Goal: Task Accomplishment & Management: Use online tool/utility

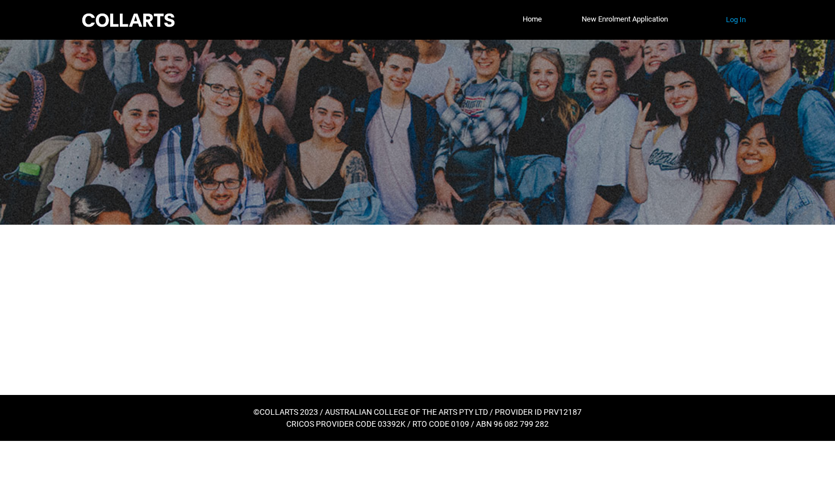
click at [738, 26] on button "Log In" at bounding box center [735, 20] width 39 height 18
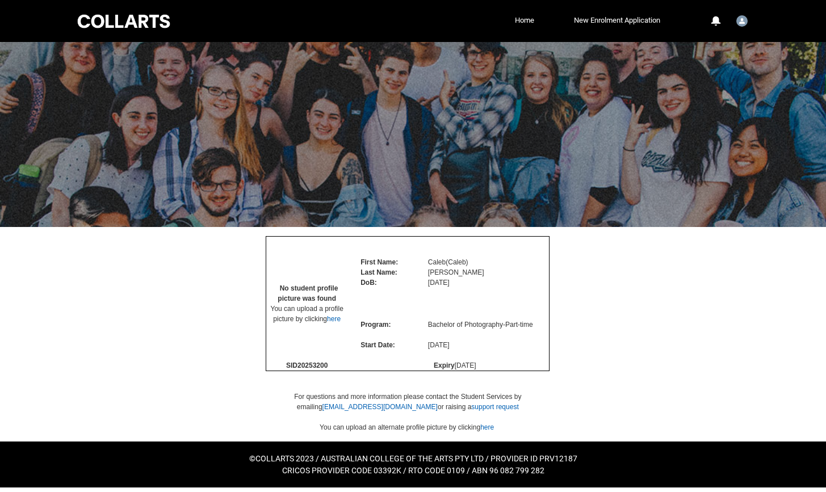
click at [598, 330] on div at bounding box center [413, 334] width 727 height 215
click at [344, 295] on td "No student profile picture was found You can upload a profile picture by clicki…" at bounding box center [306, 304] width 81 height 114
click at [336, 323] on link "here" at bounding box center [334, 319] width 14 height 8
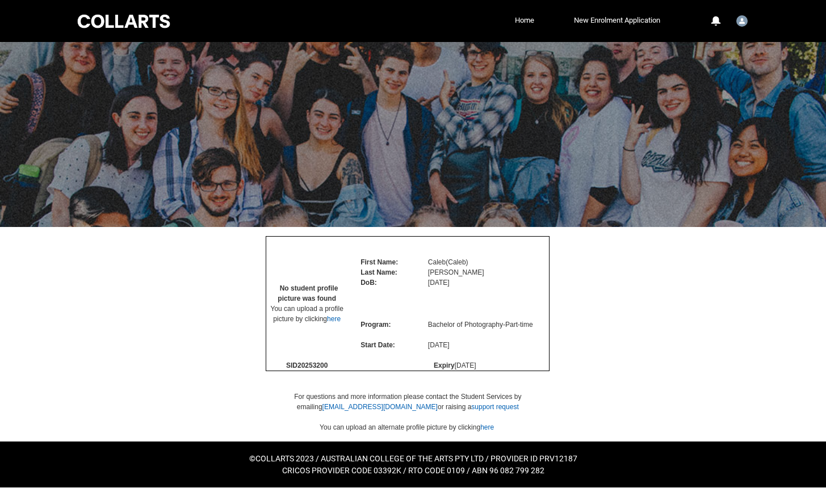
click at [519, 42] on div at bounding box center [413, 134] width 826 height 185
click at [517, 20] on link "Home" at bounding box center [524, 20] width 25 height 17
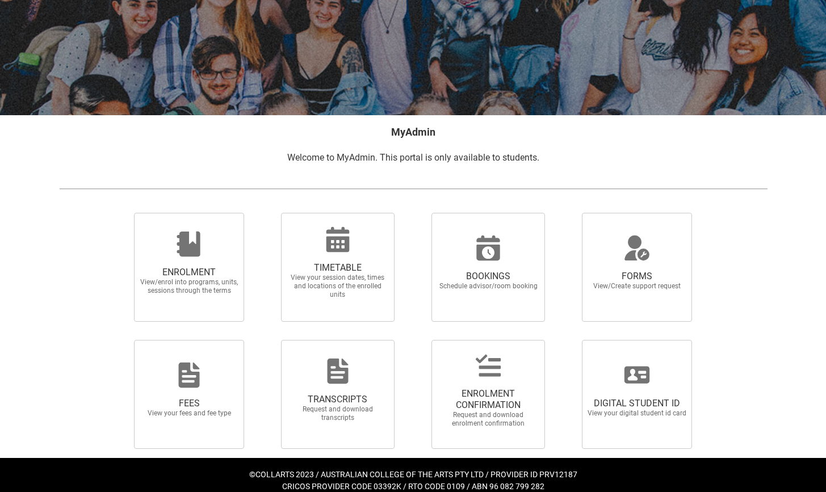
scroll to position [123, 0]
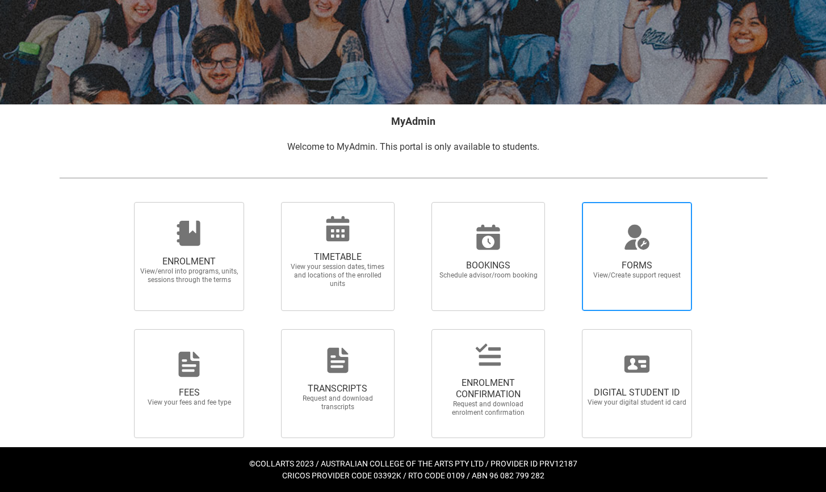
click at [640, 274] on span "View/Create support request" at bounding box center [637, 275] width 100 height 9
click at [568, 202] on input "FORMS View/Create support request" at bounding box center [568, 202] width 1 height 1
radio input "true"
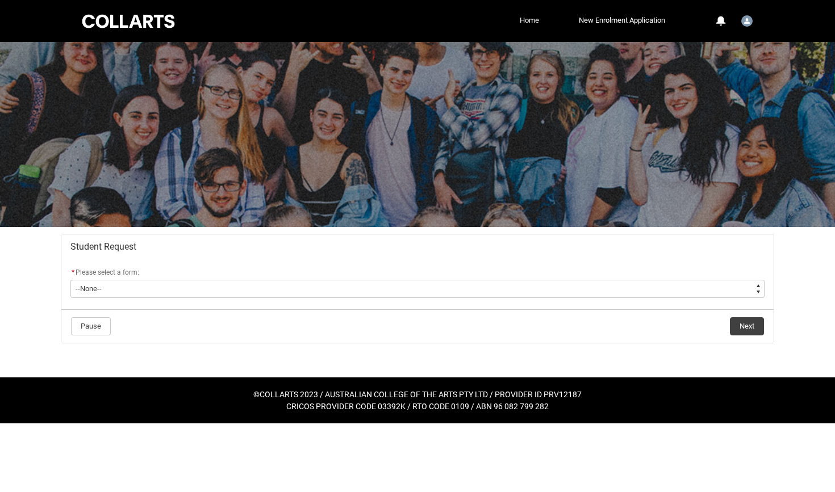
click at [526, 20] on link "Home" at bounding box center [529, 20] width 25 height 17
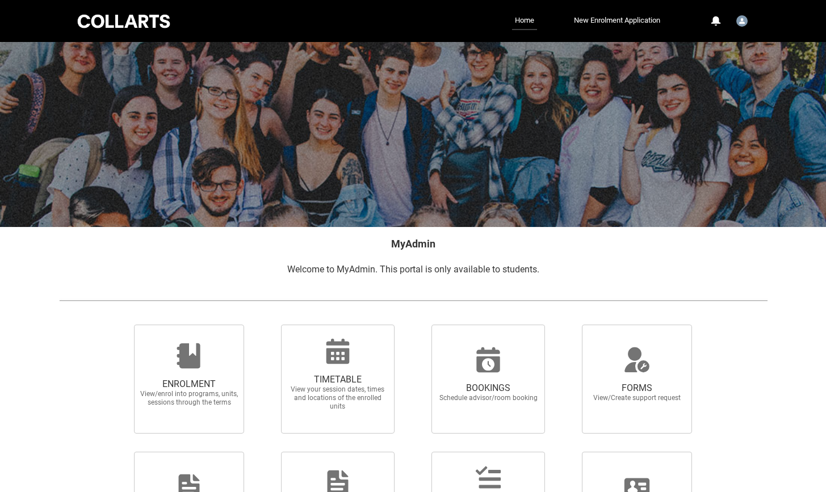
scroll to position [123, 0]
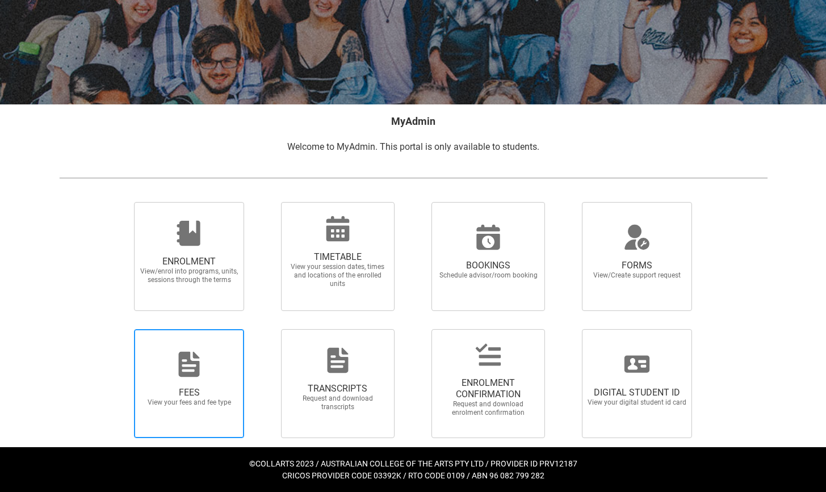
click at [206, 374] on div at bounding box center [189, 364] width 109 height 27
click at [120, 329] on input "FEES View your fees and fee type" at bounding box center [120, 329] width 1 height 1
radio input "true"
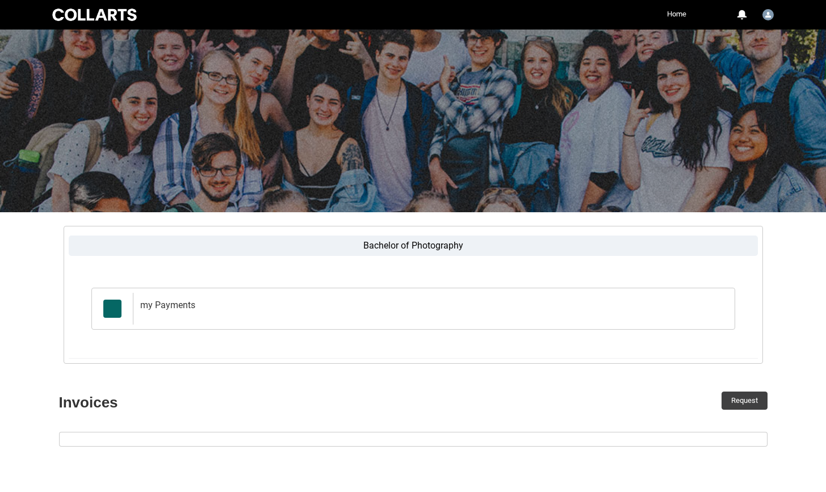
scroll to position [79, 0]
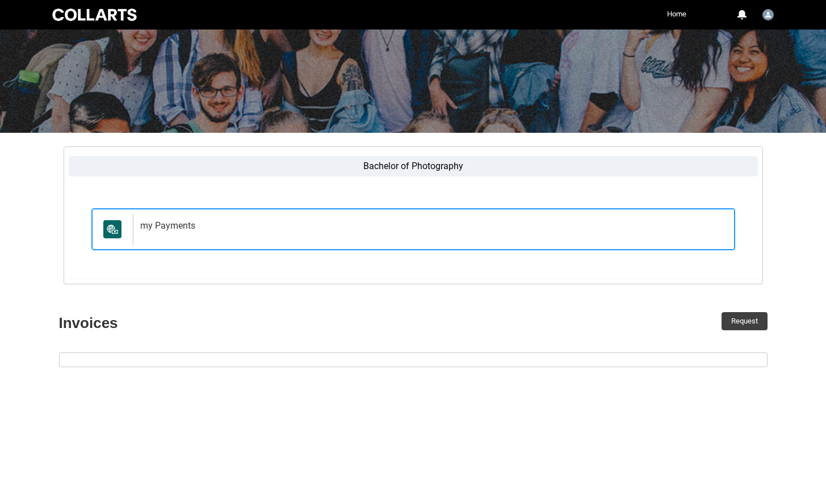
click at [154, 225] on h2 "my Payments" at bounding box center [431, 225] width 583 height 11
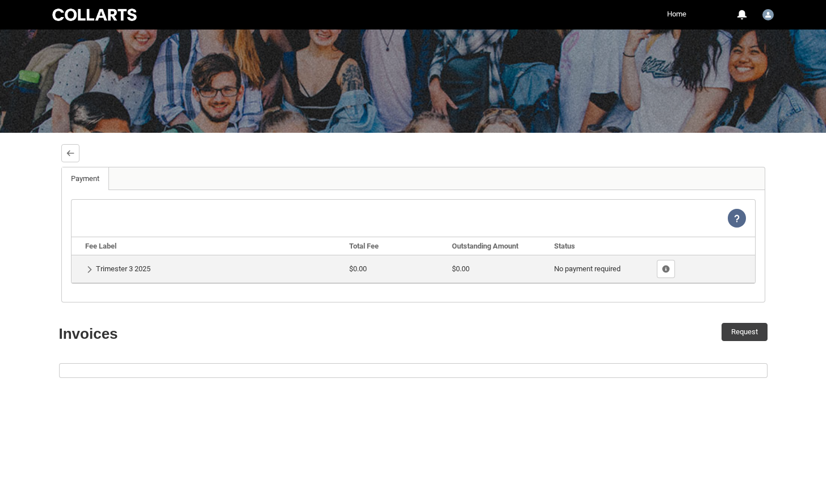
click at [91, 275] on td "Show Details Trimester 3 2025" at bounding box center [209, 269] width 274 height 28
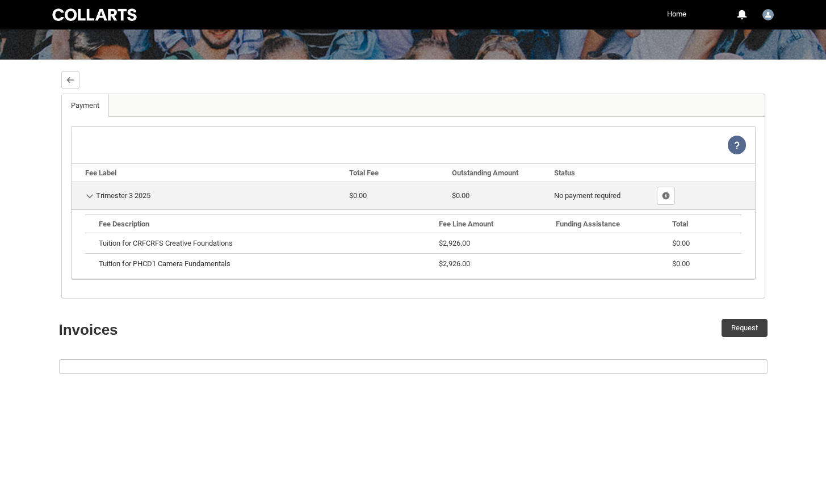
scroll to position [215, 0]
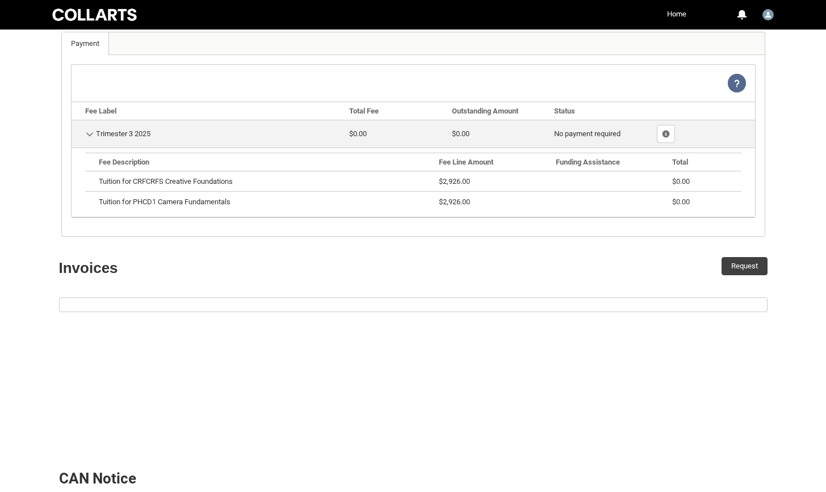
click at [447, 284] on div "Request" at bounding box center [594, 268] width 363 height 40
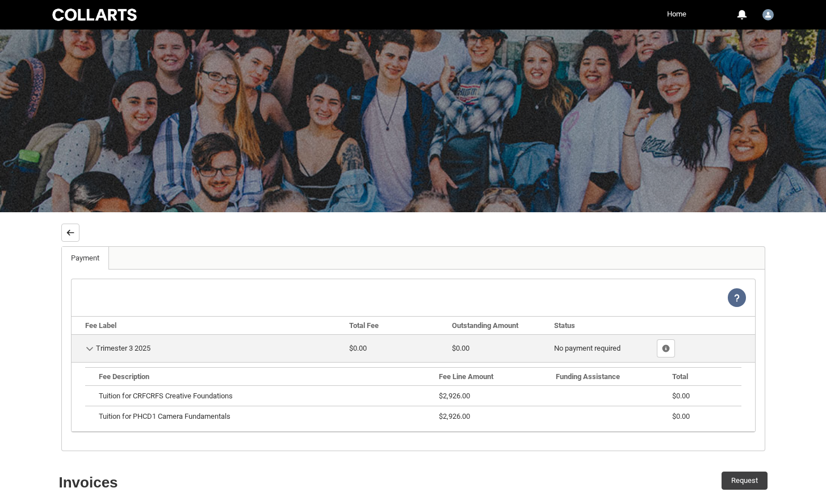
click at [67, 238] on button "Back" at bounding box center [70, 233] width 18 height 18
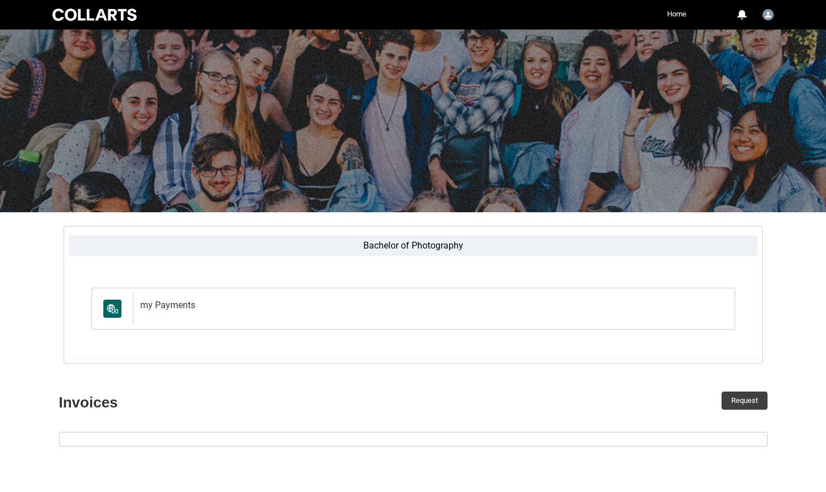
click at [399, 249] on label "Bachelor of Photography" at bounding box center [413, 246] width 689 height 20
click at [0, 0] on input "Bachelor of Photography" at bounding box center [0, 0] width 0 height 0
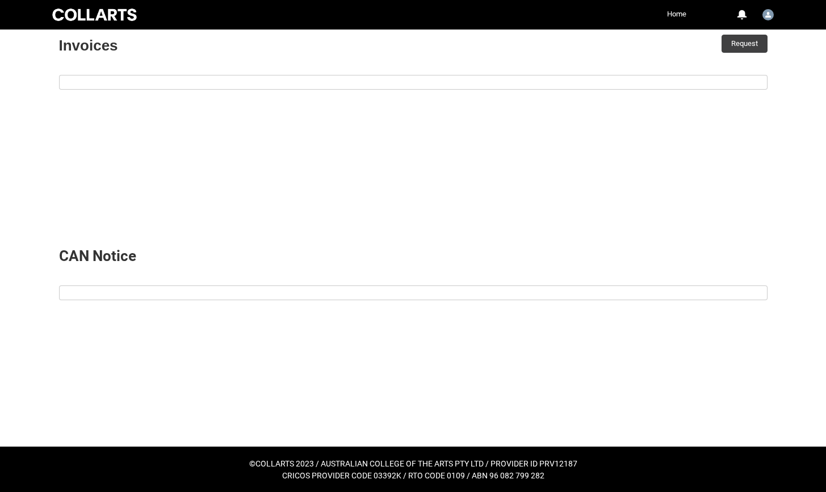
click at [367, 295] on article at bounding box center [413, 293] width 709 height 15
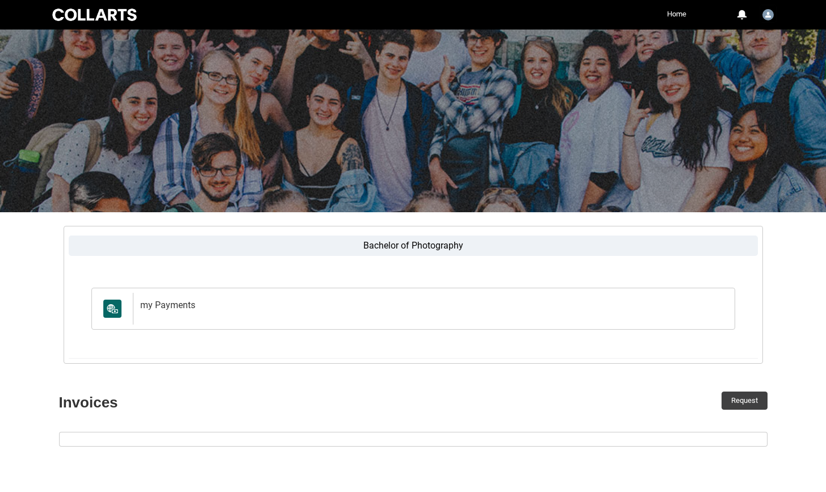
click at [769, 16] on img "User Profile Student.cjordan.20253200" at bounding box center [768, 14] width 11 height 11
click at [745, 41] on span "Profile" at bounding box center [740, 42] width 20 height 10
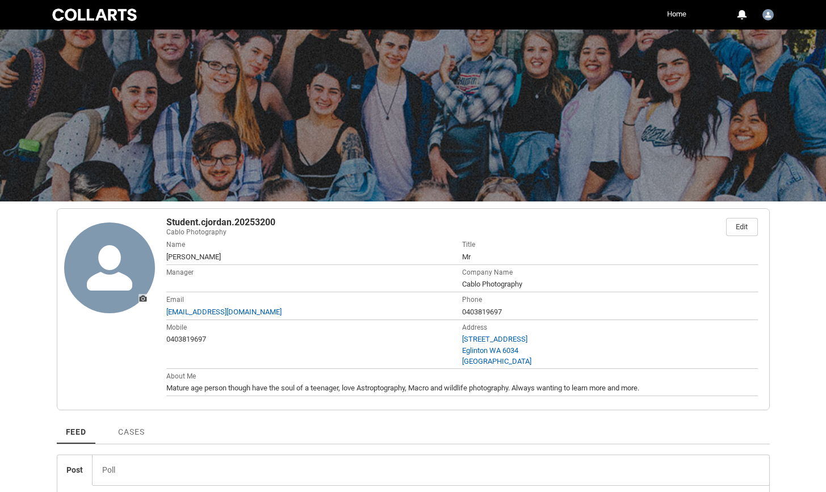
scroll to position [213, 0]
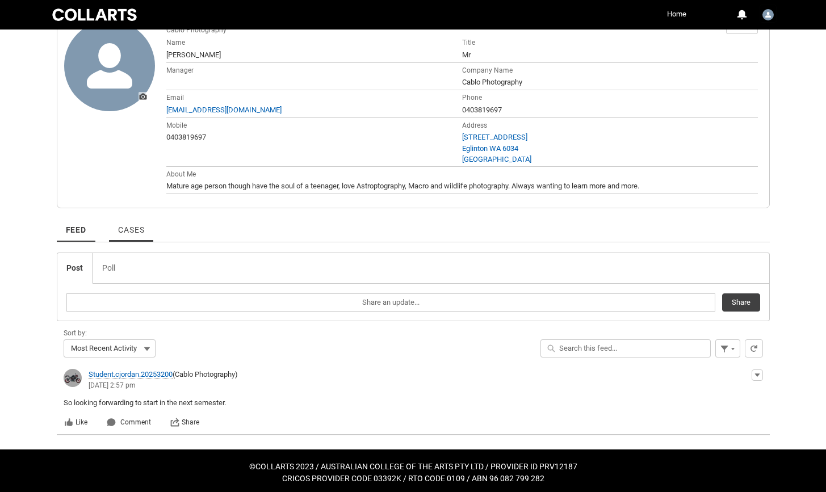
click at [118, 225] on span "Cases" at bounding box center [131, 229] width 26 height 9
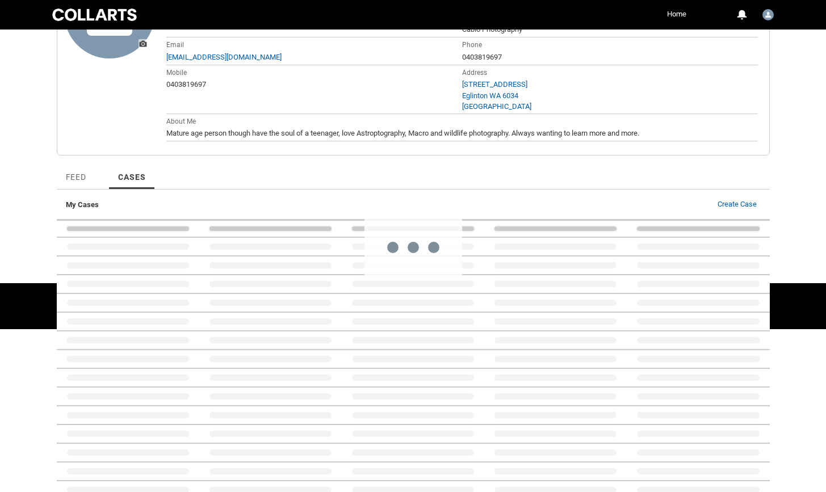
scroll to position [120, 0]
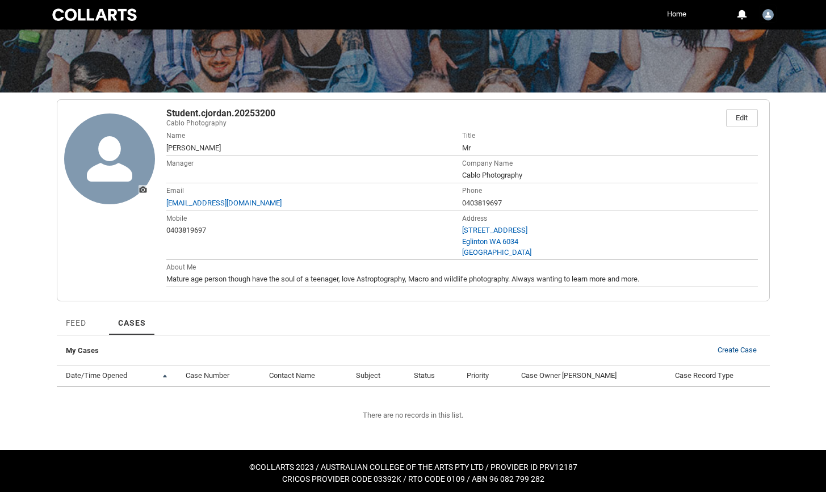
click at [740, 350] on link "Create Case" at bounding box center [737, 350] width 47 height 9
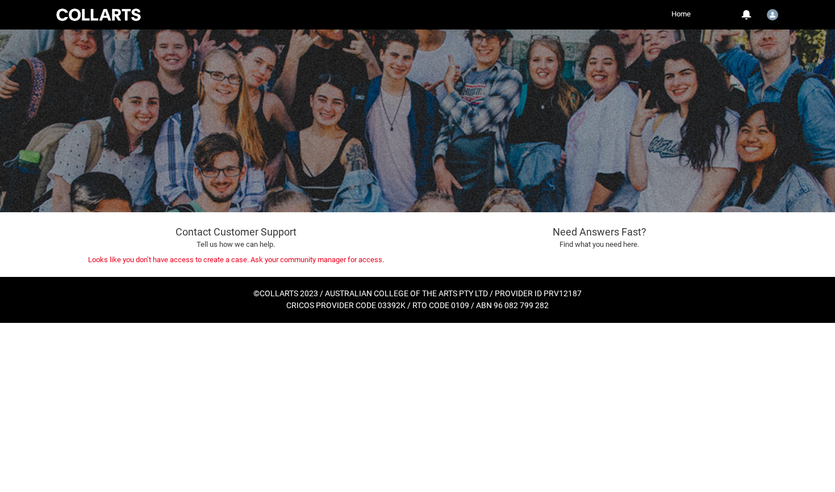
click at [487, 258] on div "Need Answers Fast? Find what you need here." at bounding box center [598, 244] width 363 height 65
click at [689, 16] on link "Home" at bounding box center [680, 14] width 25 height 17
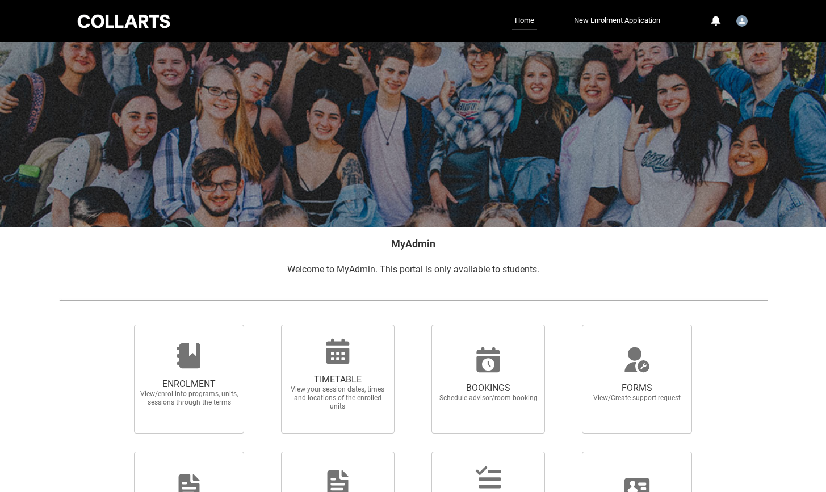
click at [416, 272] on span "Welcome to MyAdmin. This portal is only available to students." at bounding box center [413, 269] width 252 height 11
click at [518, 274] on p "Welcome to MyAdmin. This portal is only available to students." at bounding box center [413, 270] width 709 height 14
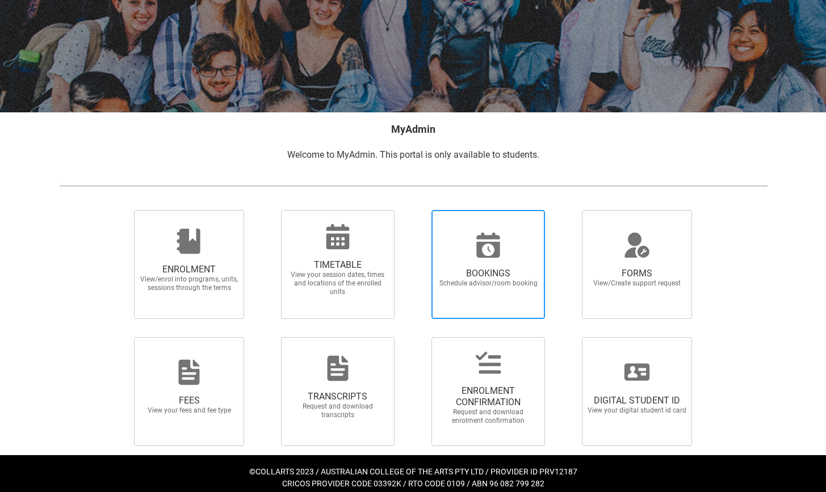
scroll to position [123, 0]
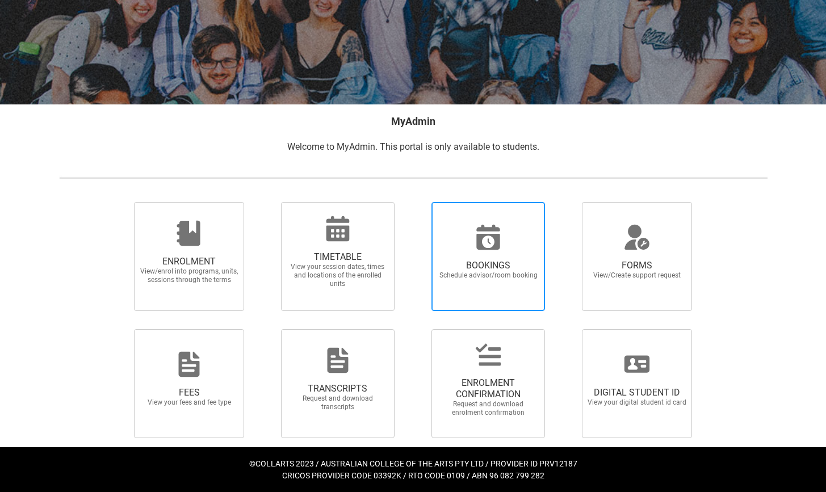
click at [495, 255] on span "BOOKINGS Schedule advisor/room booking" at bounding box center [488, 270] width 109 height 38
click at [417, 202] on input "BOOKINGS Schedule advisor/room booking" at bounding box center [417, 202] width 1 height 1
radio input "true"
